Goal: Find specific page/section: Locate a particular part of the current website

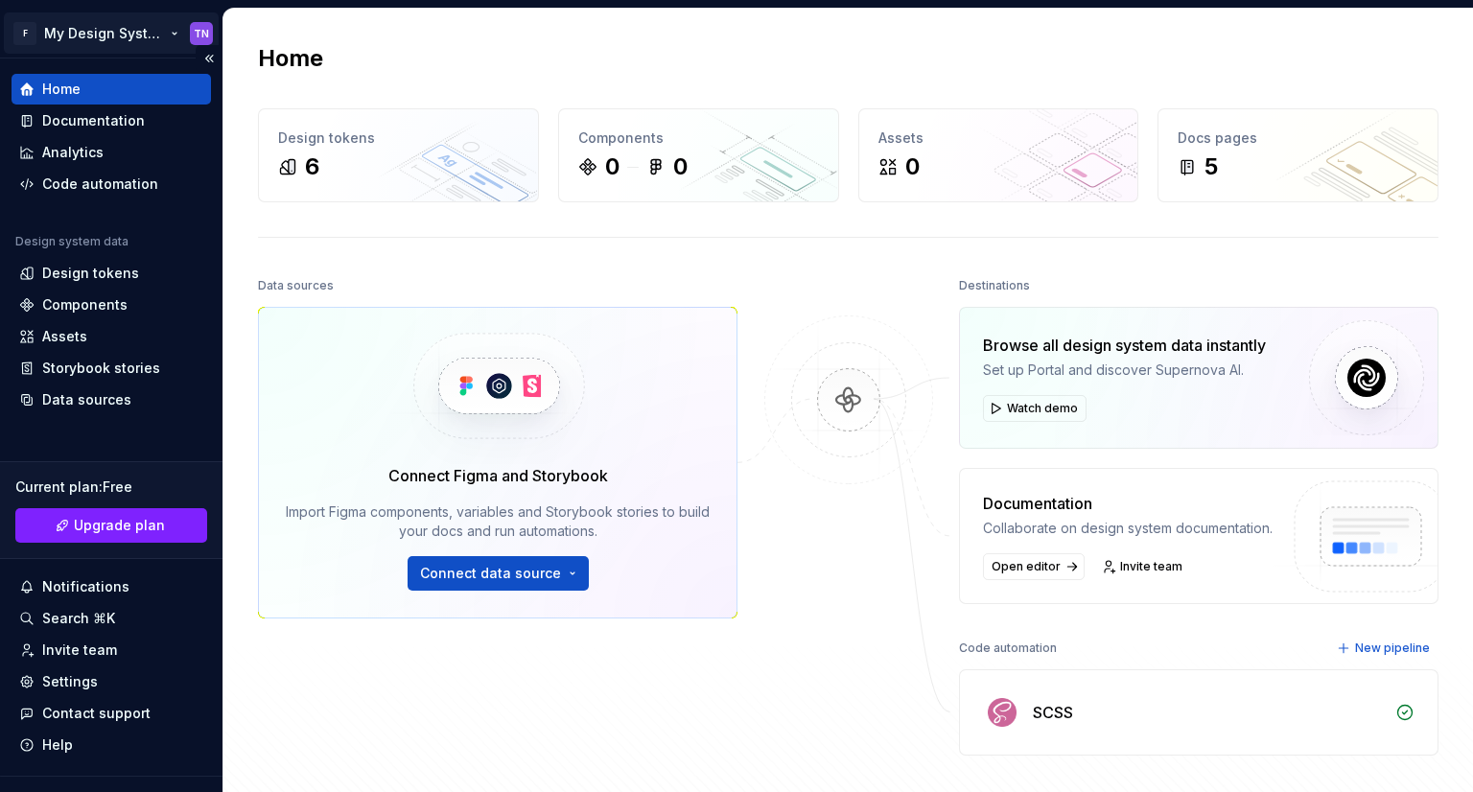
click at [170, 35] on html "F My Design System TN Home Documentation Analytics Code automation Design syste…" at bounding box center [736, 396] width 1473 height 792
click at [551, 646] on html "F My Design System TN Home Documentation Analytics Code automation Design syste…" at bounding box center [736, 396] width 1473 height 792
click at [61, 121] on div "Documentation" at bounding box center [93, 120] width 103 height 19
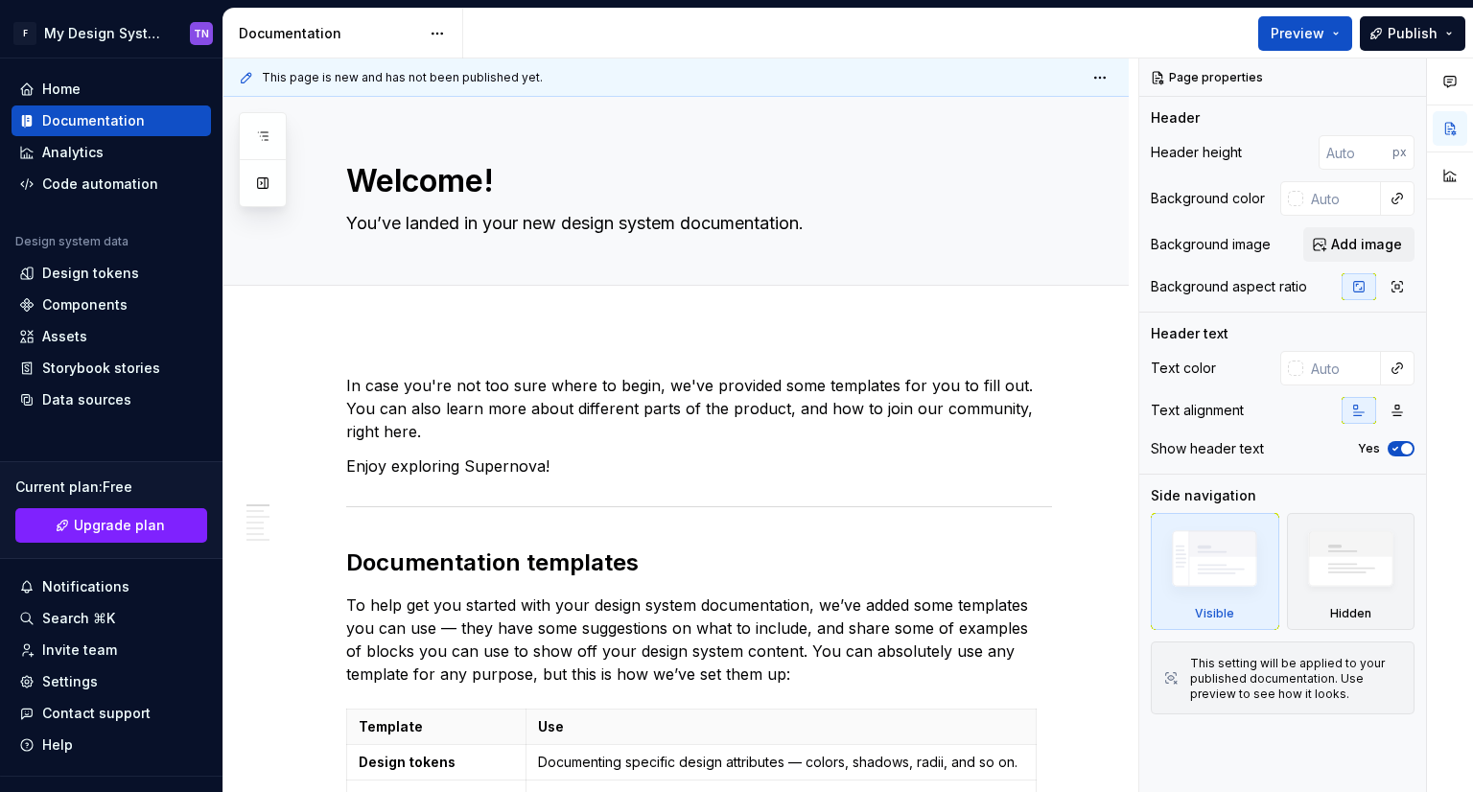
type textarea "*"
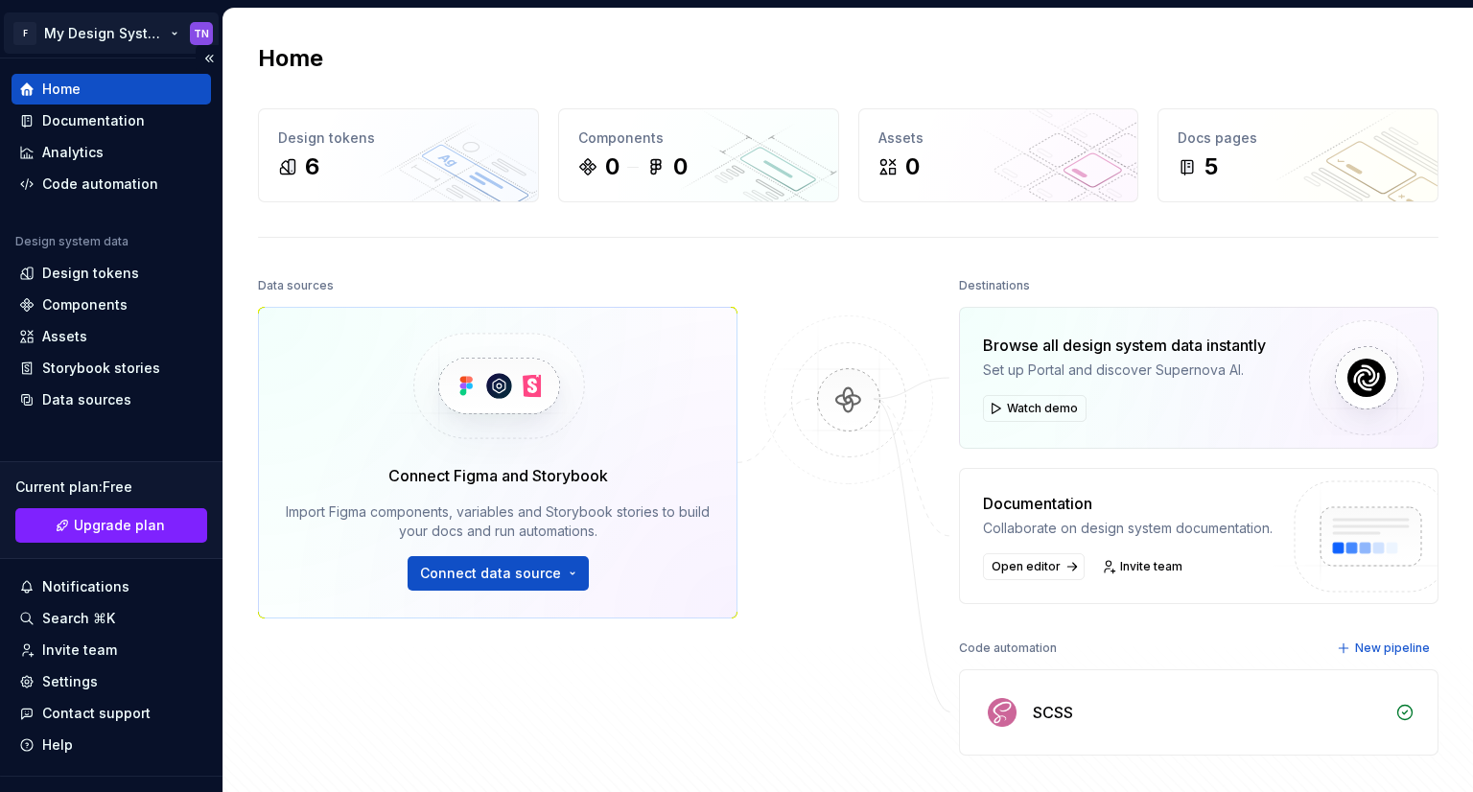
click at [151, 33] on html "F My Design System TN Home Documentation Analytics Code automation Design syste…" at bounding box center [736, 396] width 1473 height 792
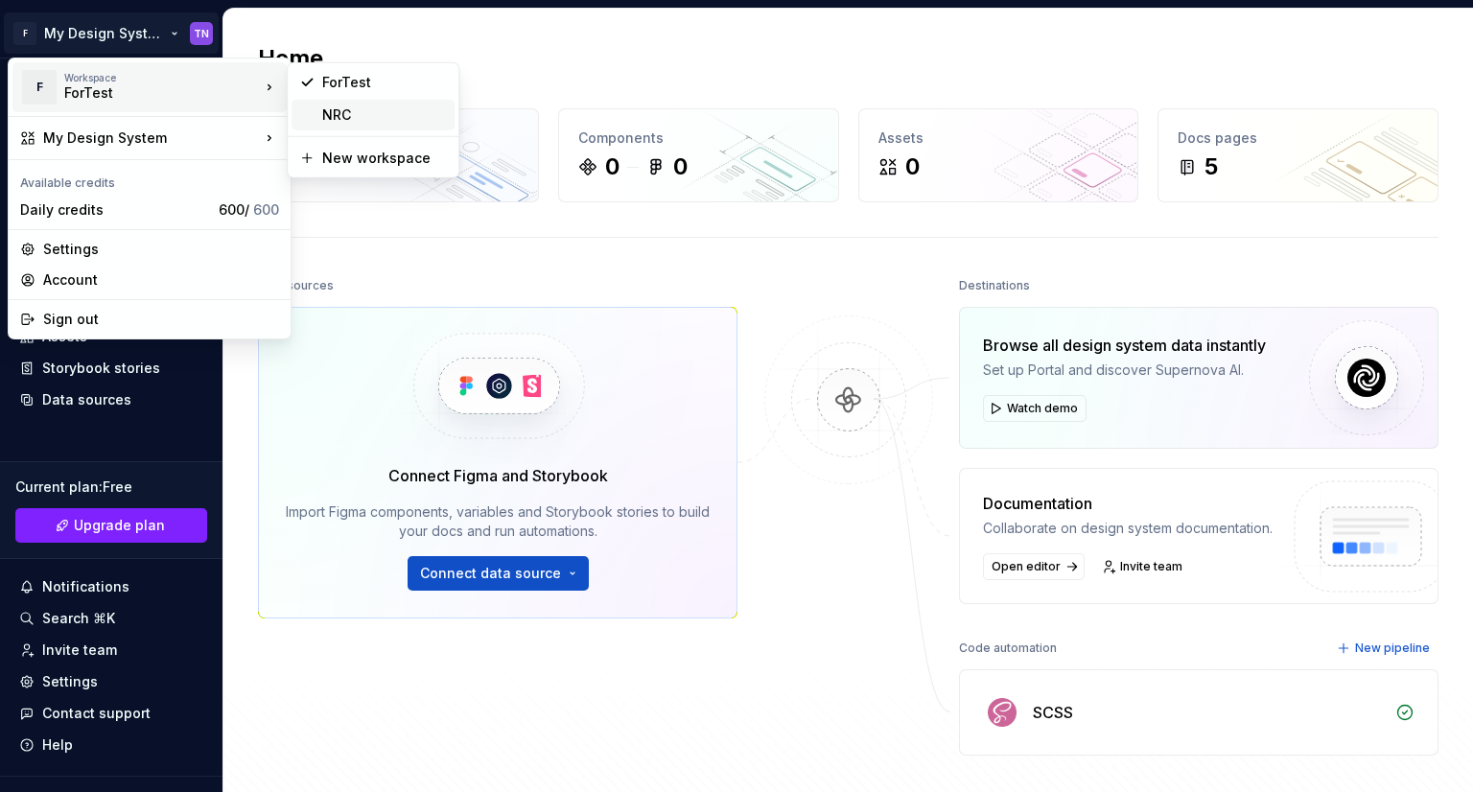
click at [326, 114] on div "NRC" at bounding box center [384, 114] width 125 height 19
